Goal: Entertainment & Leisure: Consume media (video, audio)

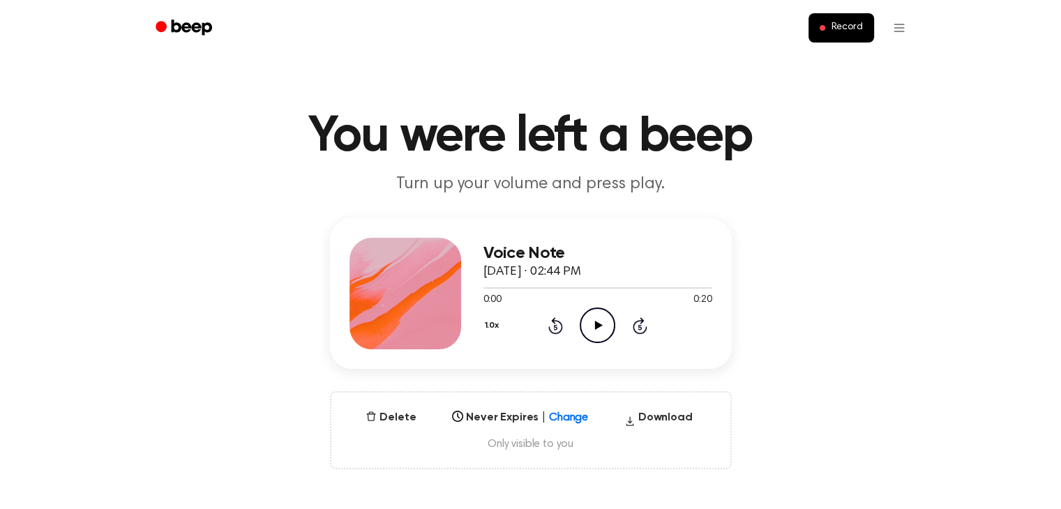
click at [585, 313] on circle at bounding box center [597, 325] width 34 height 34
click at [594, 319] on icon "Play Audio" at bounding box center [598, 326] width 36 height 36
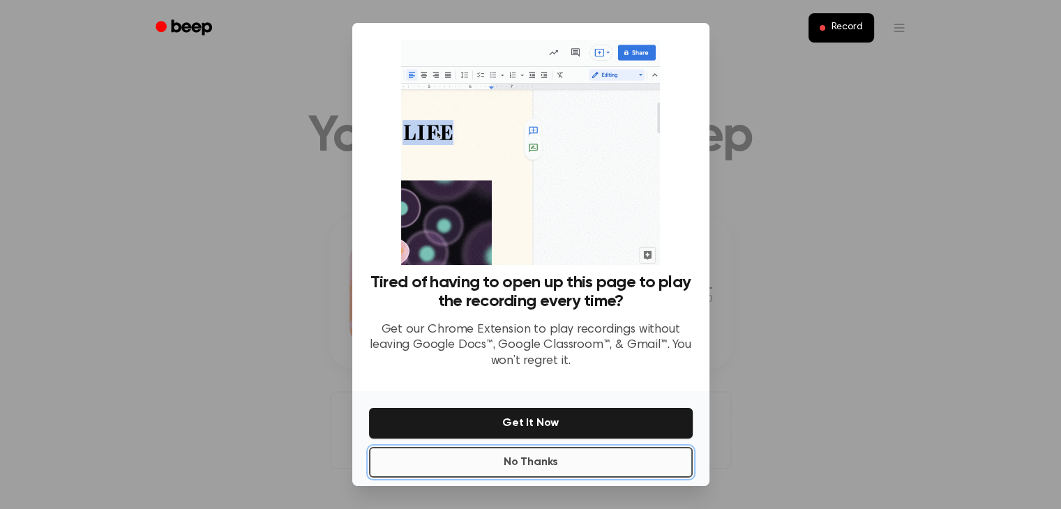
click at [502, 464] on button "No Thanks" at bounding box center [531, 462] width 324 height 31
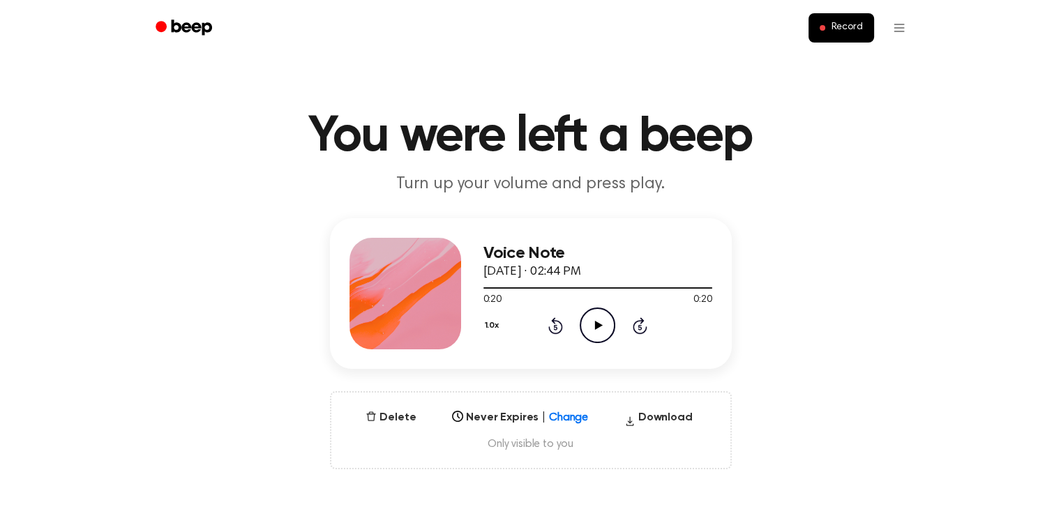
click at [595, 329] on icon at bounding box center [599, 325] width 8 height 9
click at [586, 329] on icon "Play Audio" at bounding box center [598, 326] width 36 height 36
click at [599, 336] on icon "Pause Audio" at bounding box center [598, 326] width 36 height 36
click at [599, 336] on icon "Play Audio" at bounding box center [598, 326] width 36 height 36
click at [594, 329] on icon at bounding box center [597, 325] width 6 height 9
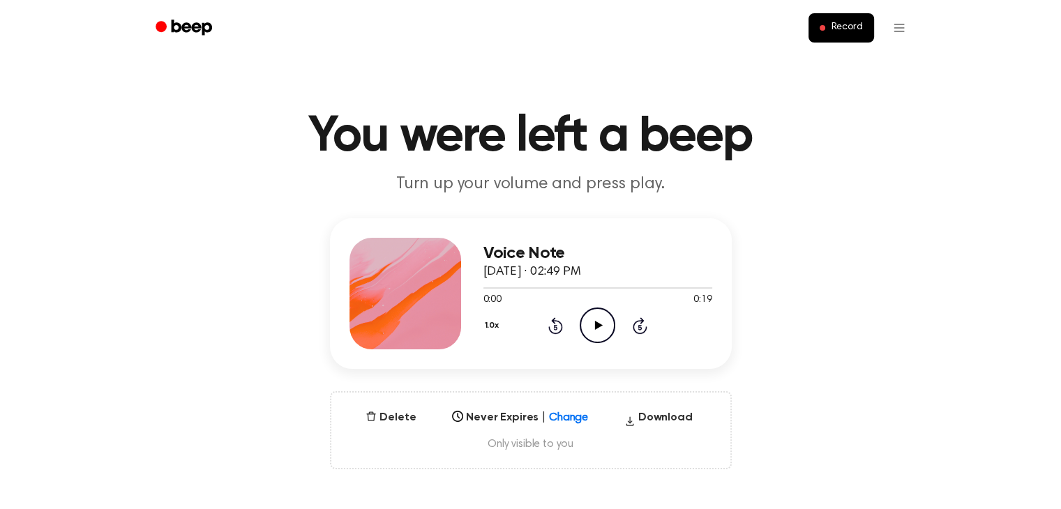
click at [585, 323] on icon "Play Audio" at bounding box center [598, 326] width 36 height 36
click at [585, 317] on icon "Play Audio" at bounding box center [598, 326] width 36 height 36
click at [603, 322] on icon "Play Audio" at bounding box center [598, 326] width 36 height 36
click at [611, 327] on icon "Play Audio" at bounding box center [598, 326] width 36 height 36
click at [602, 331] on icon "Pause Audio" at bounding box center [598, 326] width 36 height 36
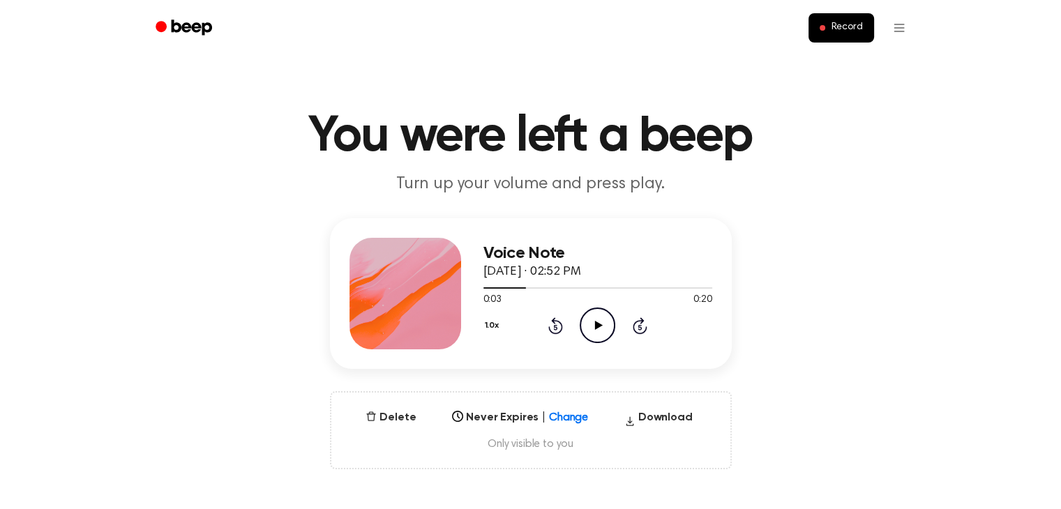
click at [588, 326] on icon "Play Audio" at bounding box center [598, 326] width 36 height 36
click at [597, 327] on icon "Pause Audio" at bounding box center [598, 326] width 36 height 36
click at [602, 328] on icon "Play Audio" at bounding box center [598, 326] width 36 height 36
click at [586, 323] on icon "Play Audio" at bounding box center [598, 326] width 36 height 36
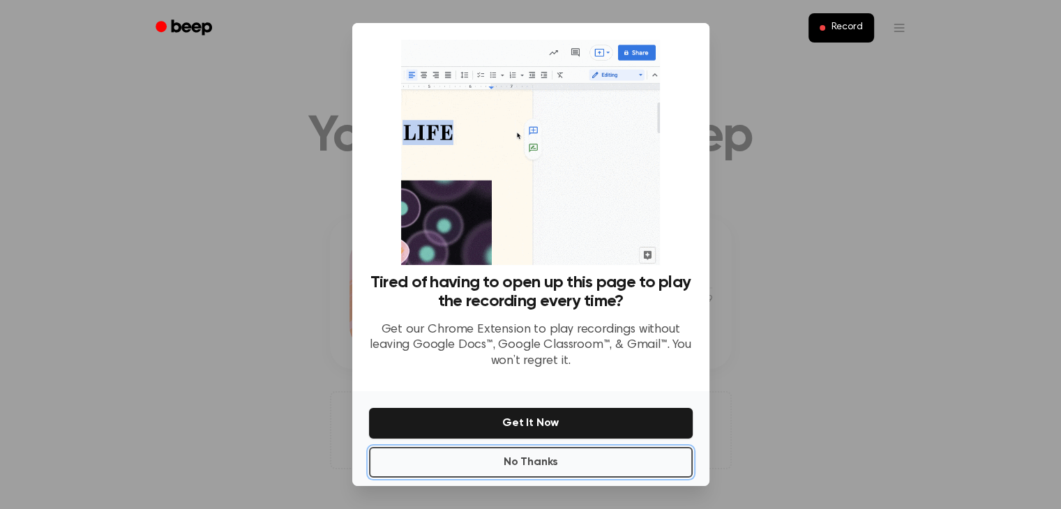
click at [592, 470] on button "No Thanks" at bounding box center [531, 462] width 324 height 31
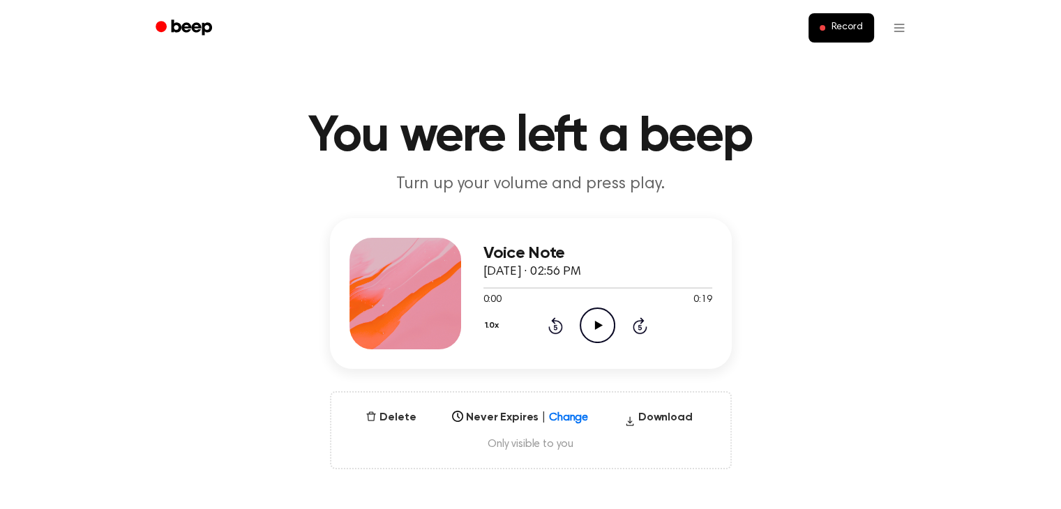
click at [594, 333] on icon "Play Audio" at bounding box center [598, 326] width 36 height 36
click at [594, 322] on icon at bounding box center [597, 325] width 6 height 9
